Goal: Check status

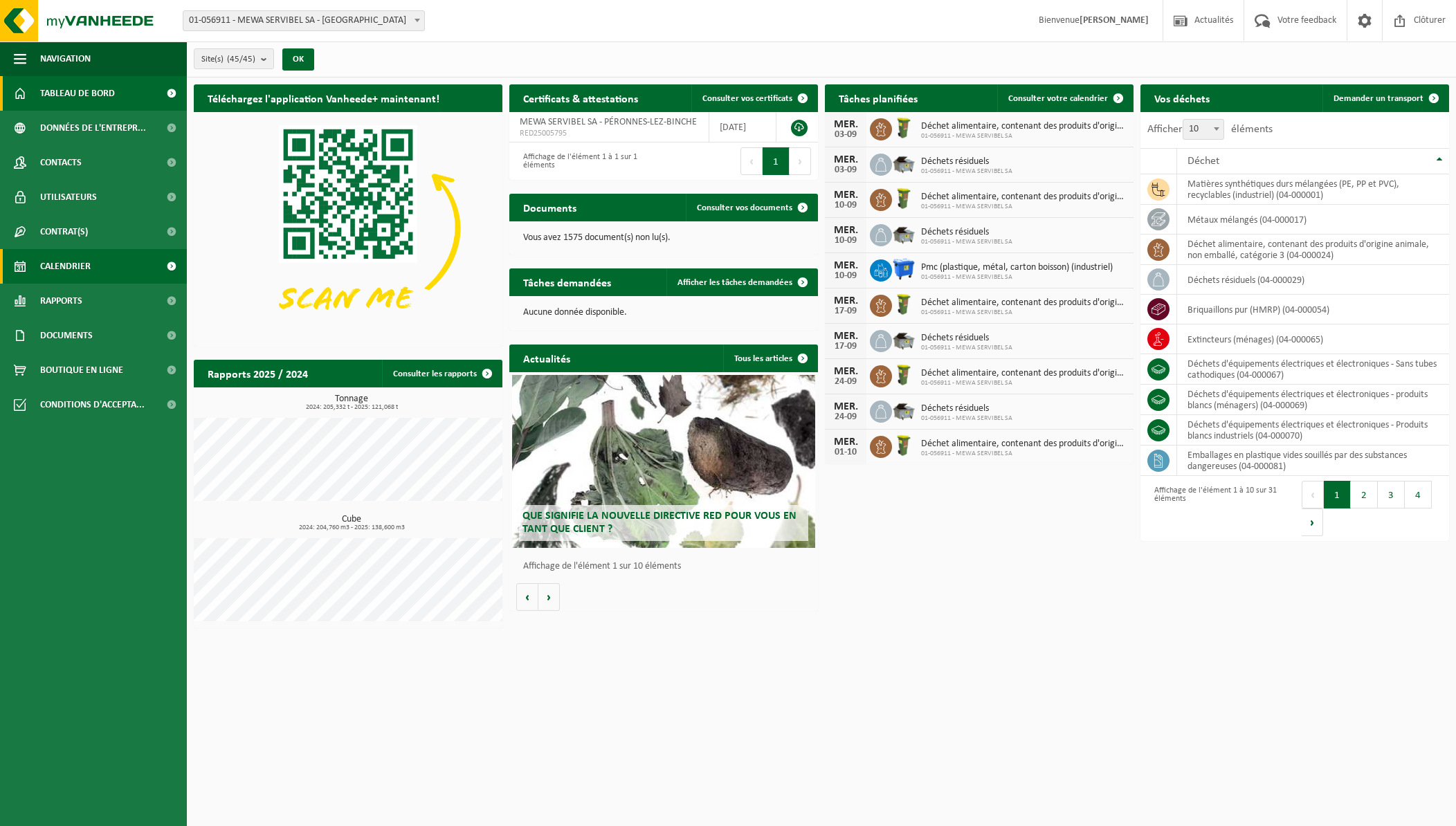
click at [62, 269] on span "Calendrier" at bounding box center [66, 266] width 51 height 34
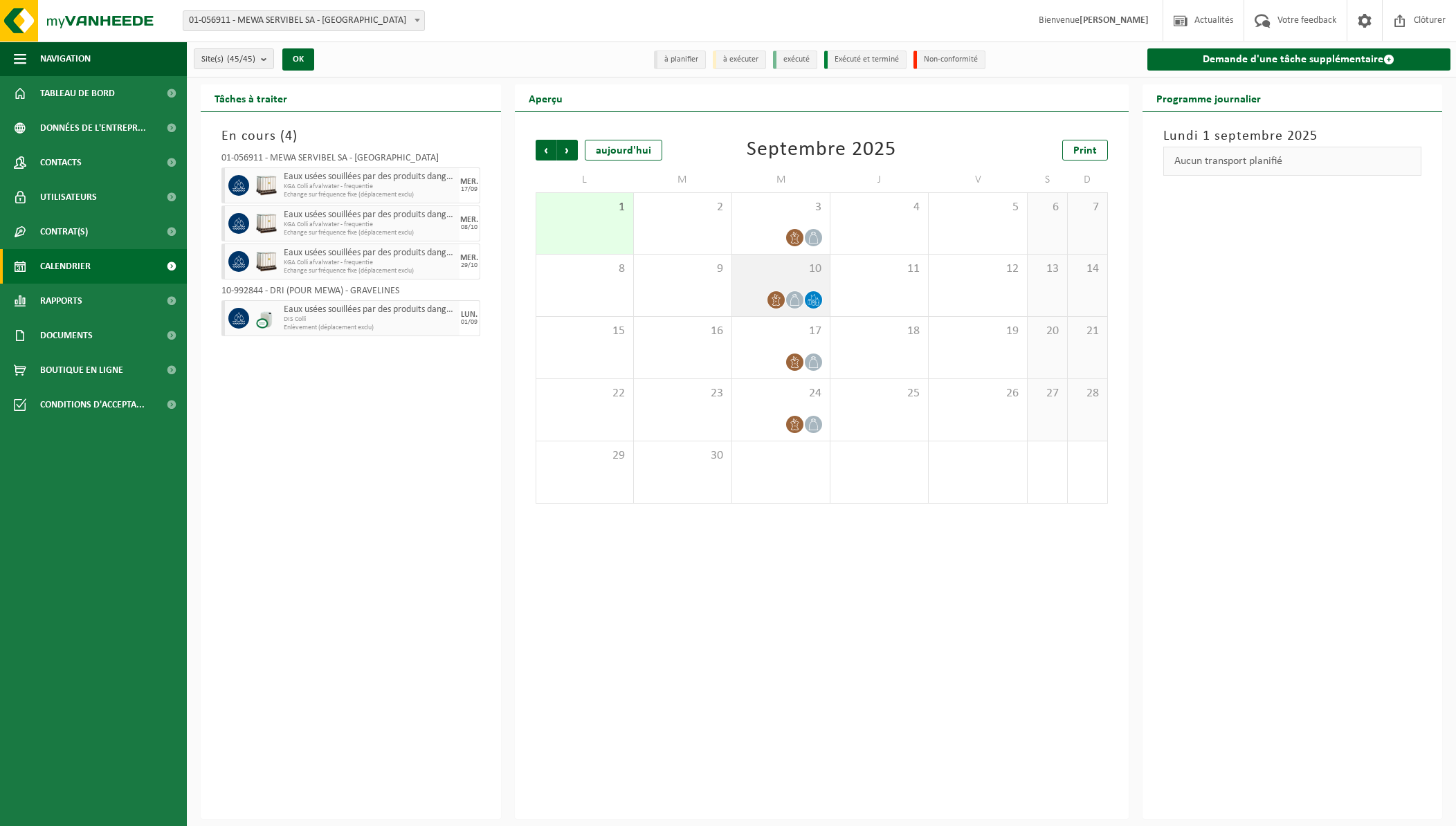
click at [821, 296] on span at bounding box center [813, 299] width 17 height 17
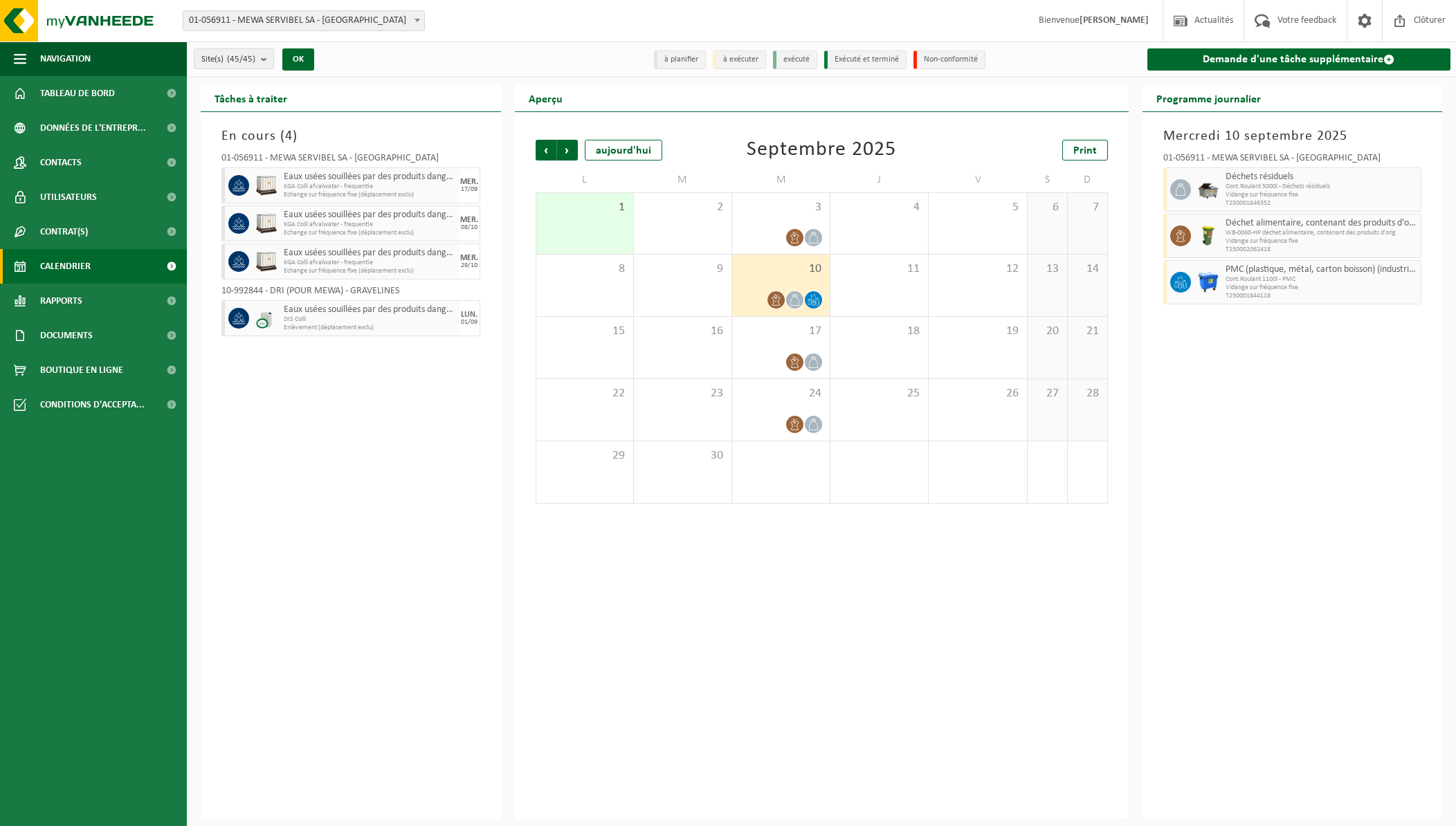
click at [341, 327] on span "Enlèvement (déplacement exclu)" at bounding box center [370, 328] width 172 height 8
click at [809, 416] on span at bounding box center [813, 424] width 17 height 17
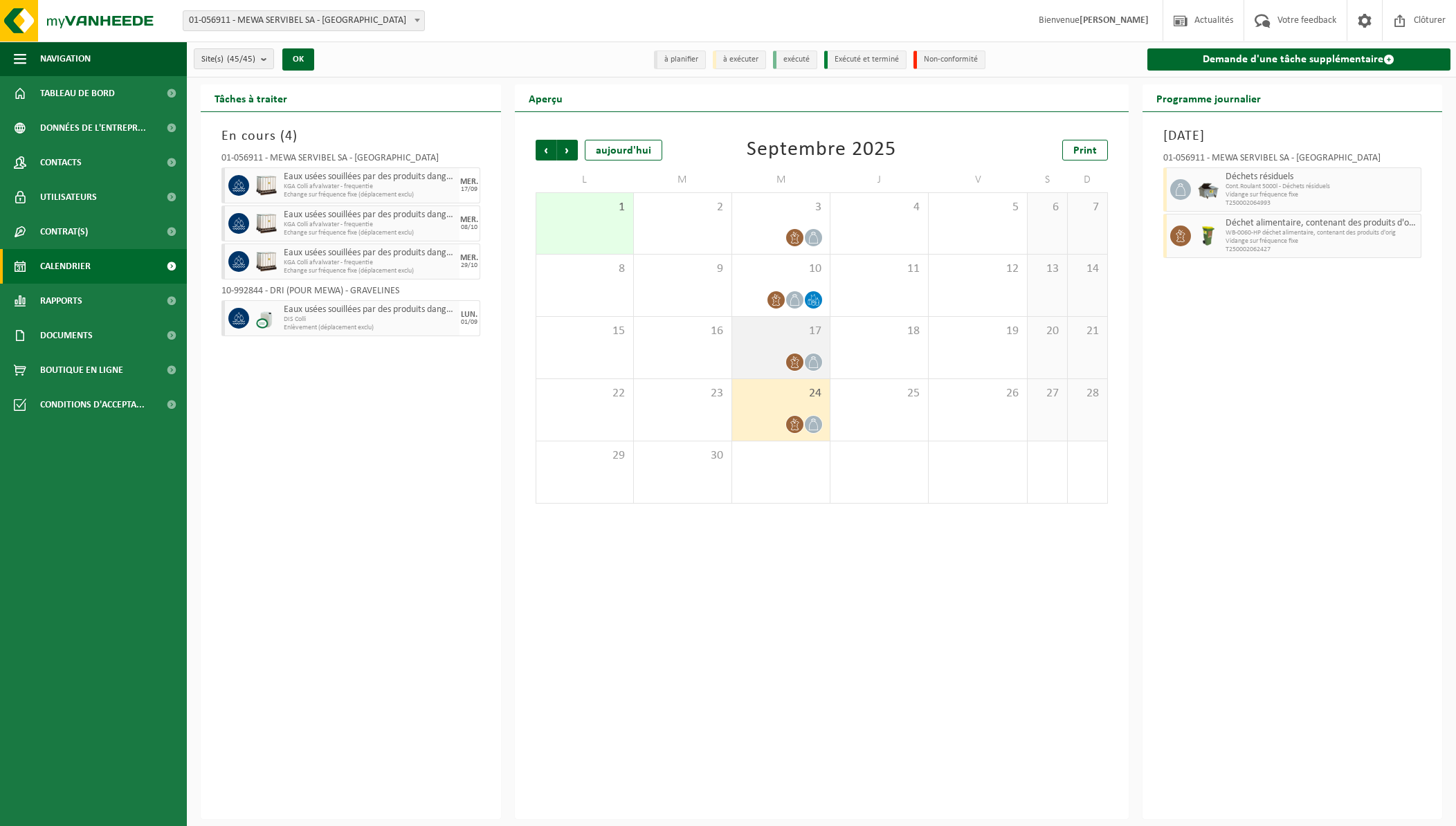
click at [807, 354] on div at bounding box center [813, 362] width 19 height 19
click at [817, 285] on div "10" at bounding box center [781, 285] width 98 height 62
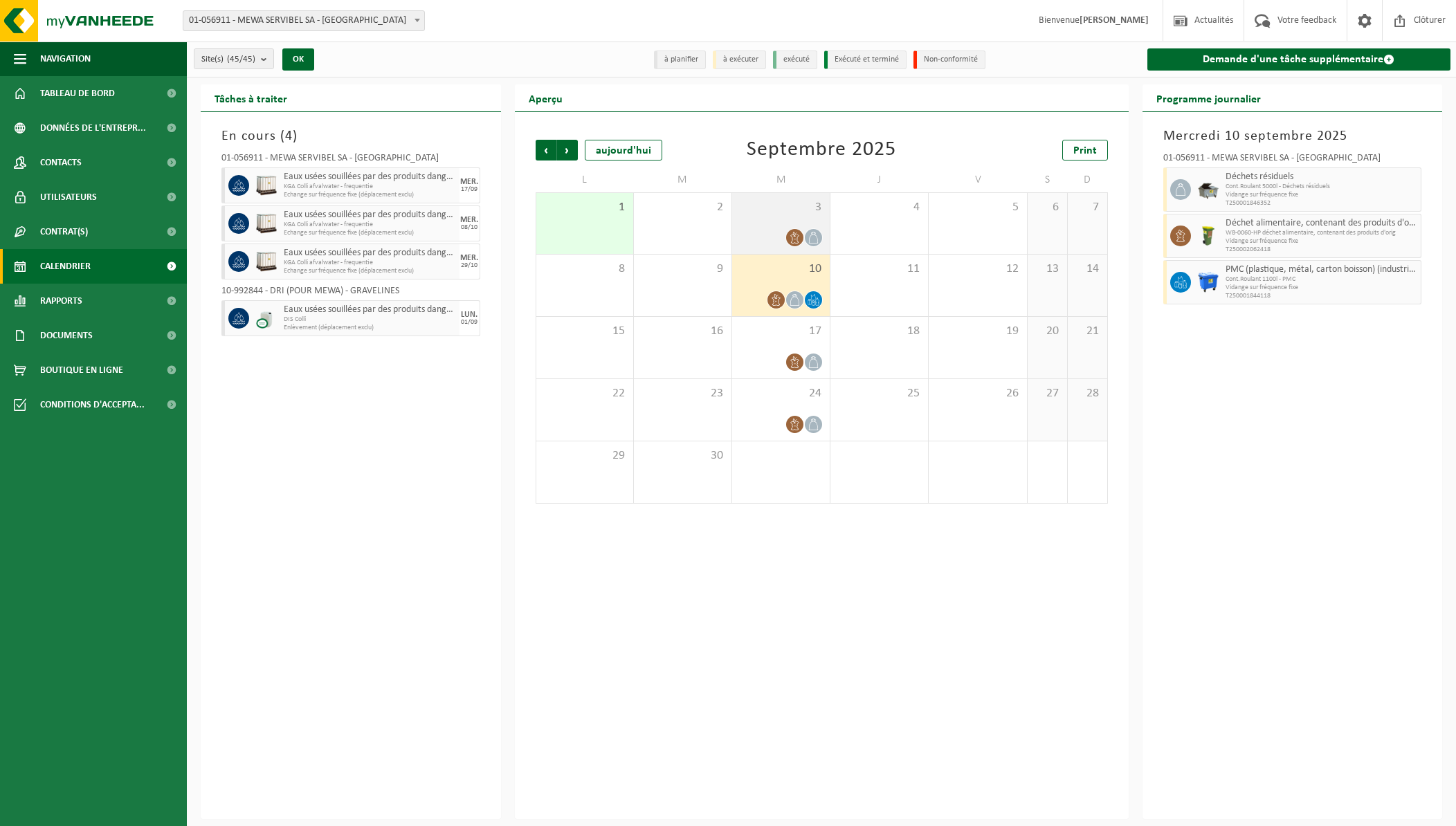
click at [807, 229] on div at bounding box center [781, 237] width 84 height 19
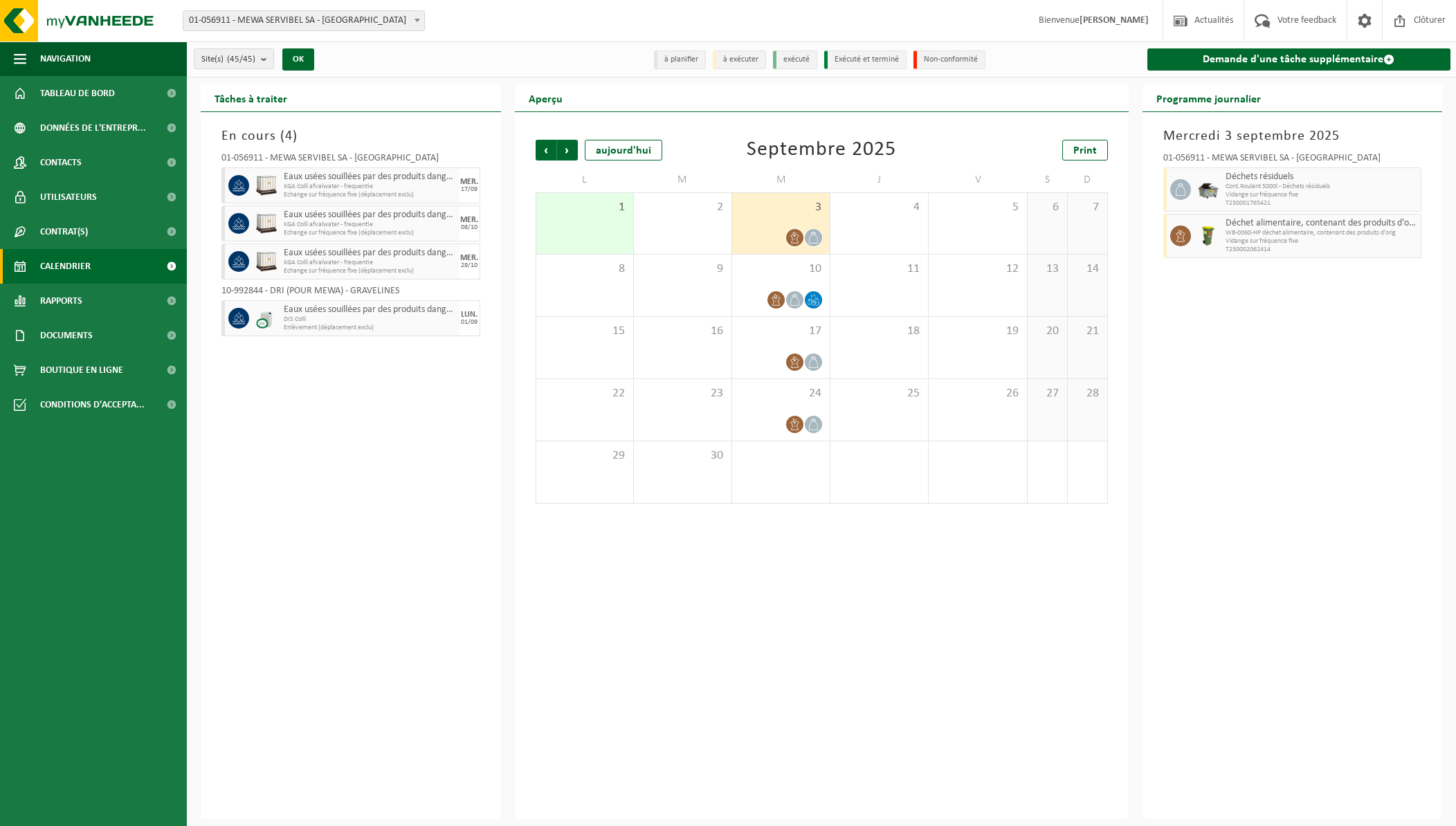
click at [429, 319] on span "DIS Colli" at bounding box center [370, 319] width 172 height 8
